Goal: Task Accomplishment & Management: Manage account settings

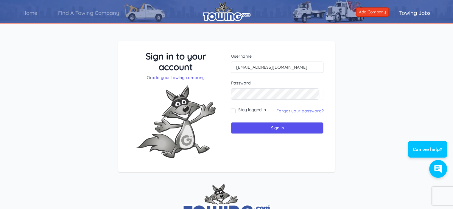
click at [283, 112] on link "Forgot your password?" at bounding box center [299, 110] width 47 height 5
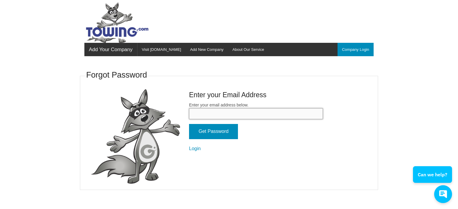
click at [217, 113] on input "Enter your email address below." at bounding box center [256, 113] width 134 height 11
type input "[EMAIL_ADDRESS][DOMAIN_NAME]"
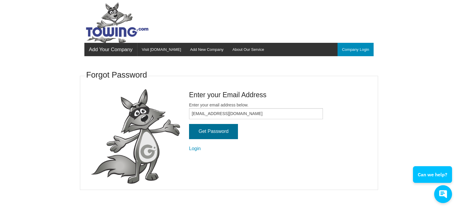
click at [201, 130] on input "Get Password" at bounding box center [213, 131] width 49 height 15
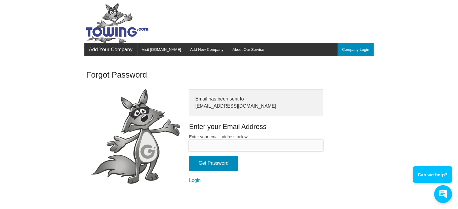
click at [243, 147] on input "Enter your email address below." at bounding box center [256, 145] width 134 height 11
type input "knightstowinginc@gmail.com"
click at [195, 183] on link "Login" at bounding box center [195, 180] width 12 height 5
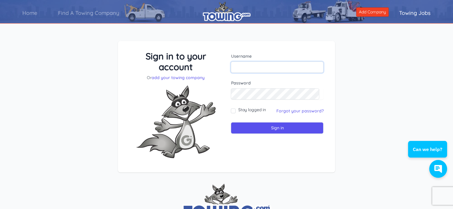
click at [268, 68] on input "text" at bounding box center [277, 67] width 93 height 11
type input "[EMAIL_ADDRESS][DOMAIN_NAME]"
drag, startPoint x: 260, startPoint y: 100, endPoint x: 210, endPoint y: 139, distance: 63.7
click at [210, 139] on img at bounding box center [175, 122] width 89 height 83
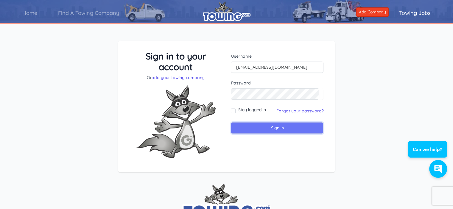
click at [294, 128] on input "Sign in" at bounding box center [277, 128] width 93 height 12
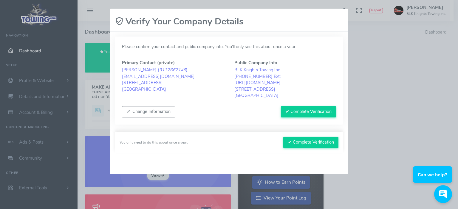
click at [83, 78] on div "Please wait, submitting data... Verify Your Company Details Please confirm your…" at bounding box center [229, 104] width 458 height 209
click at [314, 143] on button "✔ Complete Verification" at bounding box center [310, 142] width 55 height 11
drag, startPoint x: 432, startPoint y: 56, endPoint x: 422, endPoint y: 60, distance: 11.1
click at [422, 60] on div "Please wait, submitting data... Verify Your Company Details Please confirm your…" at bounding box center [229, 104] width 458 height 209
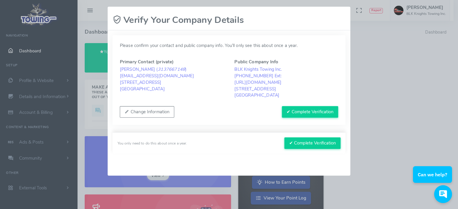
click at [422, 60] on div "Please wait, submitting data... Verify Your Company Details Please confirm your…" at bounding box center [229, 104] width 458 height 209
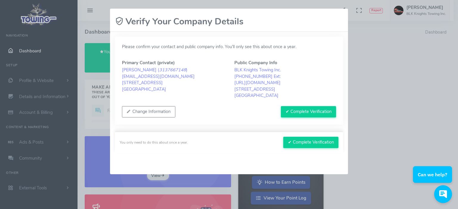
click at [422, 60] on div "Please wait, submitting data... Verify Your Company Details Please confirm your…" at bounding box center [229, 104] width 458 height 209
click at [307, 111] on button "✔ Complete Verification" at bounding box center [308, 111] width 55 height 11
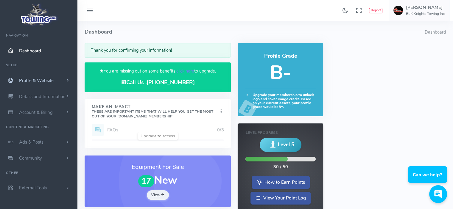
click at [49, 81] on span "Profile & Website" at bounding box center [36, 81] width 35 height 6
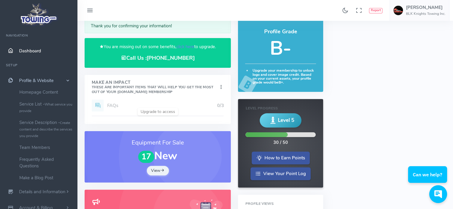
scroll to position [30, 0]
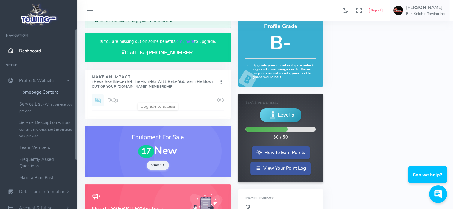
click at [51, 91] on link "Homepage Content" at bounding box center [46, 92] width 63 height 12
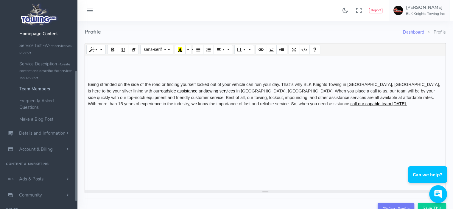
scroll to position [80, 0]
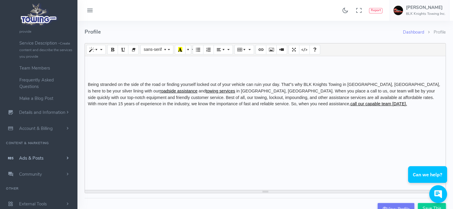
click at [39, 157] on span "Ads & Posts" at bounding box center [31, 159] width 24 height 6
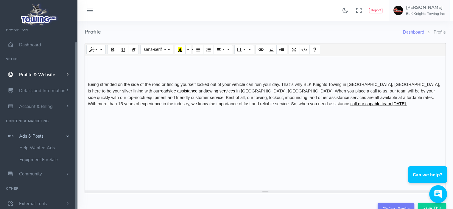
scroll to position [6, 0]
click at [36, 18] on img at bounding box center [39, 14] width 40 height 25
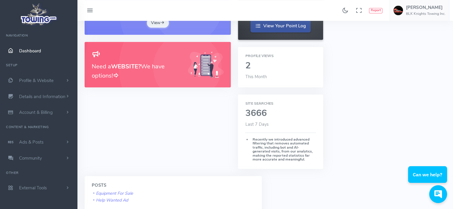
scroll to position [209, 0]
